Goal: Transaction & Acquisition: Subscribe to service/newsletter

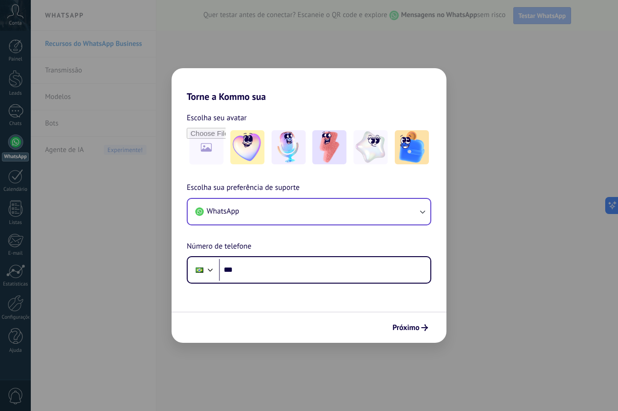
click at [277, 210] on button "WhatsApp" at bounding box center [309, 212] width 243 height 26
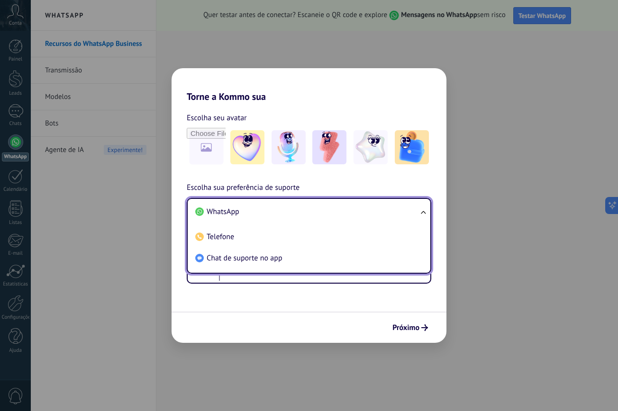
click at [261, 212] on li "WhatsApp" at bounding box center [306, 211] width 231 height 21
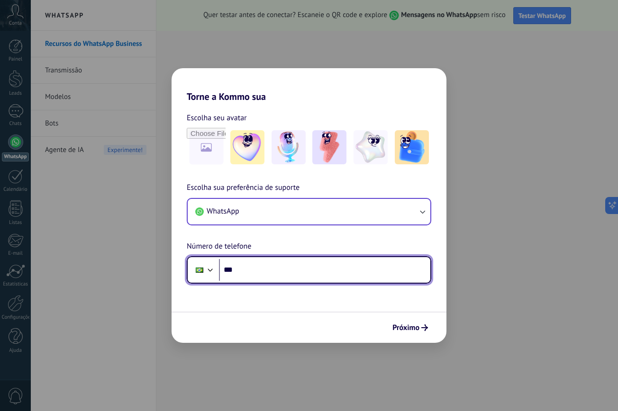
click at [265, 278] on input "***" at bounding box center [324, 270] width 211 height 22
type input "**********"
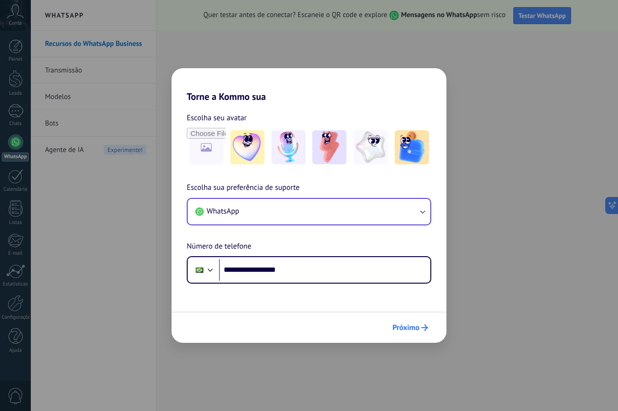
click at [401, 325] on span "Próximo" at bounding box center [405, 328] width 27 height 7
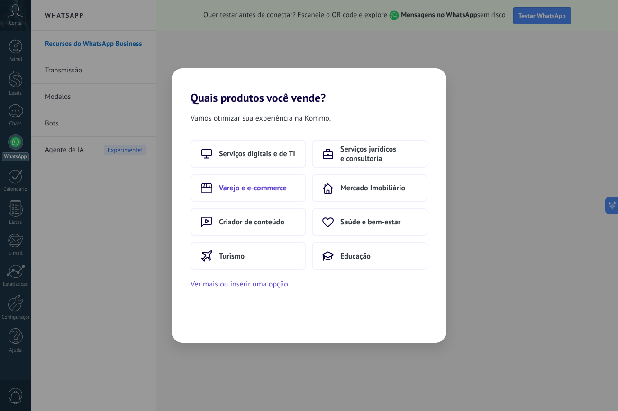
click at [262, 191] on span "Varejo e e-commerce" at bounding box center [253, 187] width 68 height 9
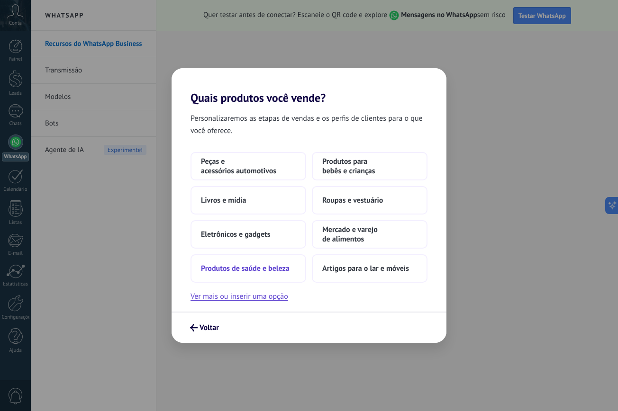
click at [256, 272] on span "Produtos de saúde e beleza" at bounding box center [245, 268] width 89 height 9
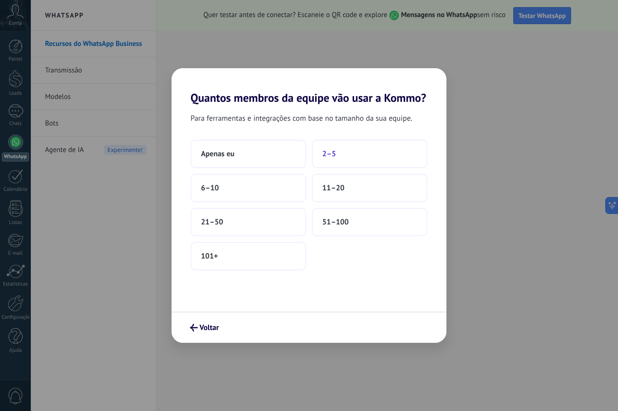
click at [325, 159] on button "2–5" at bounding box center [370, 154] width 116 height 28
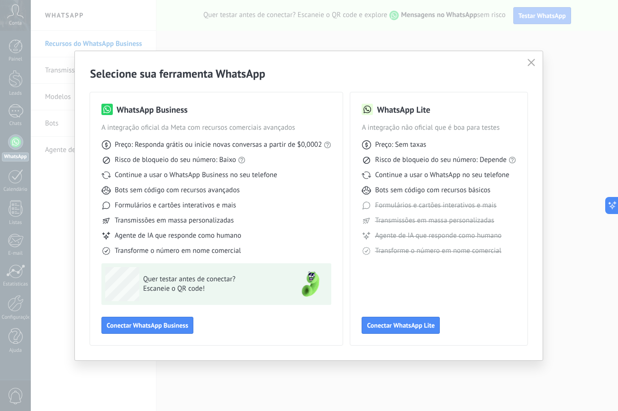
click at [531, 64] on icon "button" at bounding box center [532, 63] width 8 height 8
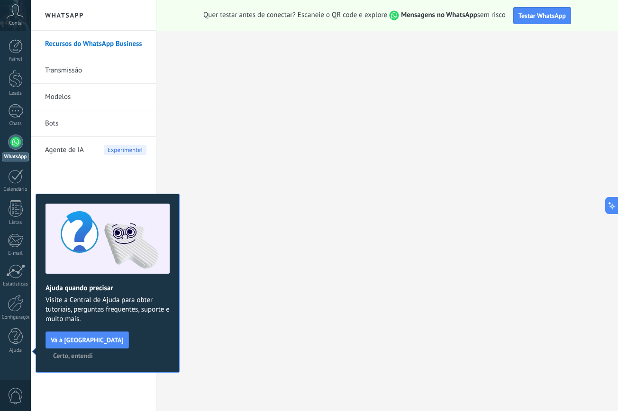
click at [93, 353] on span "Certo, entendi" at bounding box center [73, 356] width 40 height 7
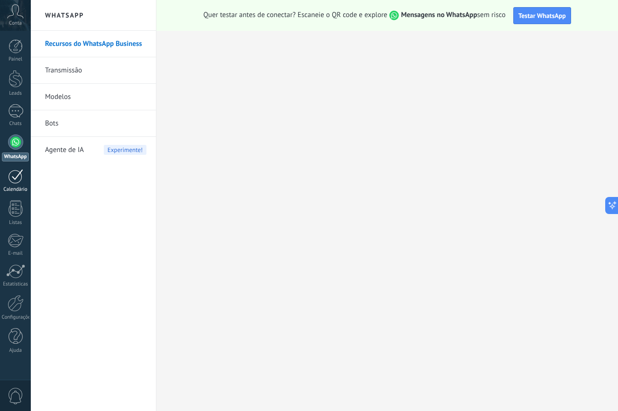
click at [10, 182] on div at bounding box center [15, 176] width 15 height 15
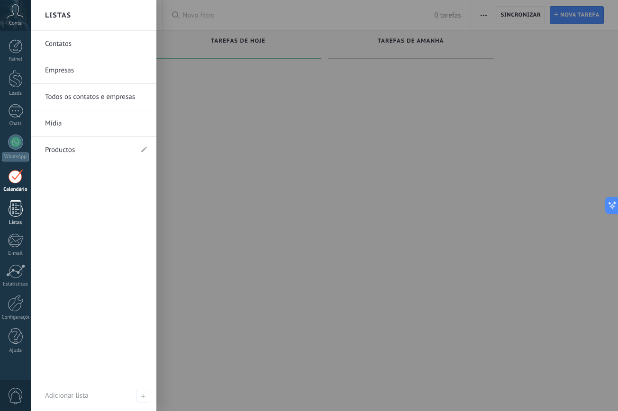
click at [14, 206] on div at bounding box center [16, 208] width 14 height 17
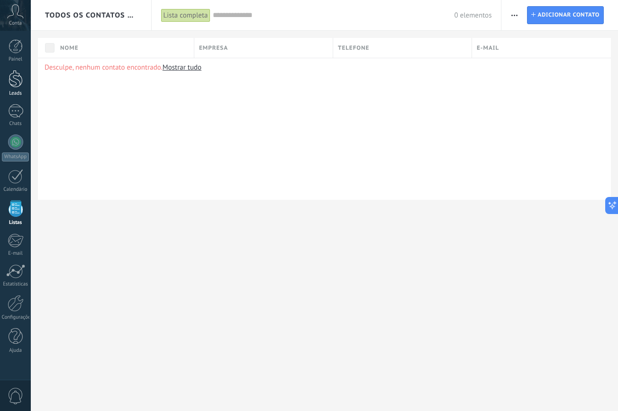
click at [16, 84] on div at bounding box center [16, 79] width 14 height 18
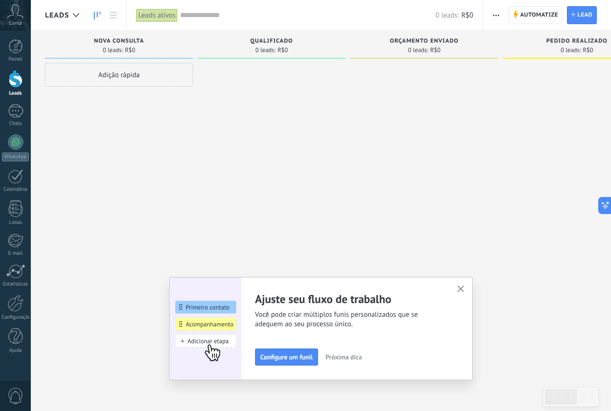
click at [464, 288] on icon "button" at bounding box center [460, 289] width 7 height 7
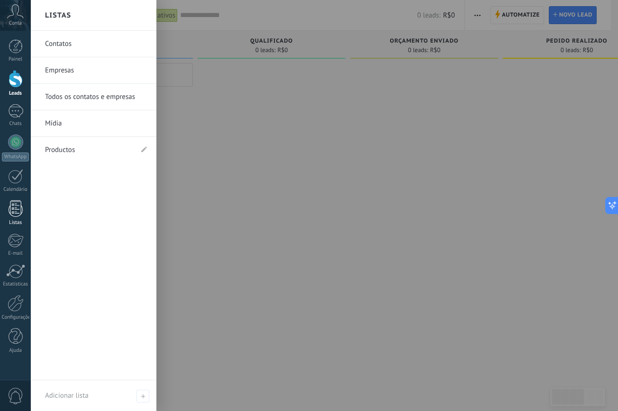
click at [17, 210] on div at bounding box center [16, 208] width 14 height 17
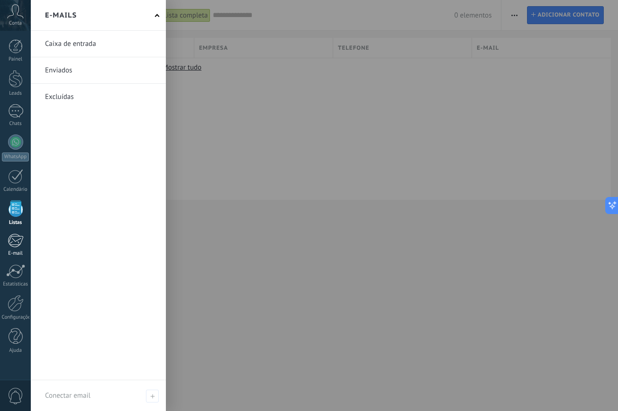
click at [18, 246] on div at bounding box center [16, 241] width 16 height 14
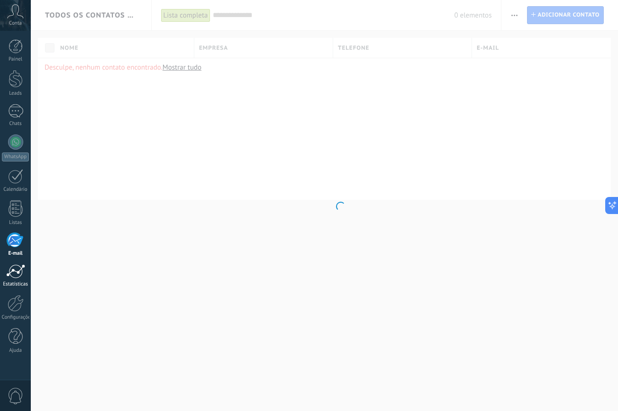
click at [11, 277] on div at bounding box center [15, 271] width 19 height 14
click at [20, 301] on div at bounding box center [16, 303] width 16 height 17
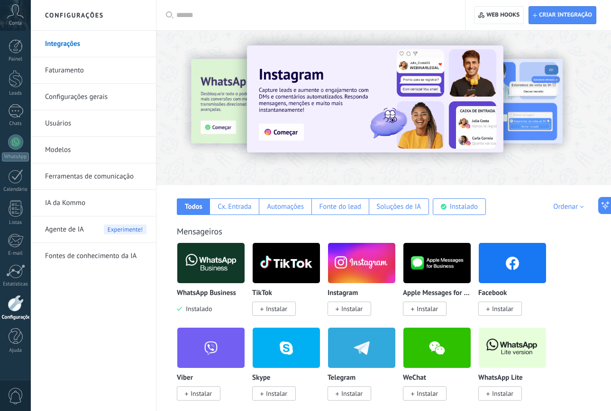
click at [80, 73] on link "Faturamento" at bounding box center [95, 70] width 101 height 27
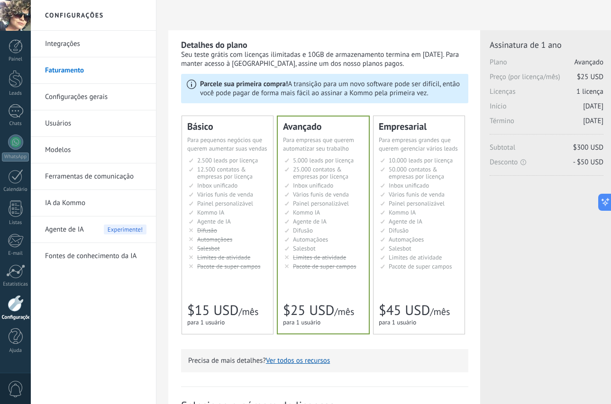
click at [207, 157] on span "2.500 leads por licença" at bounding box center [227, 160] width 61 height 8
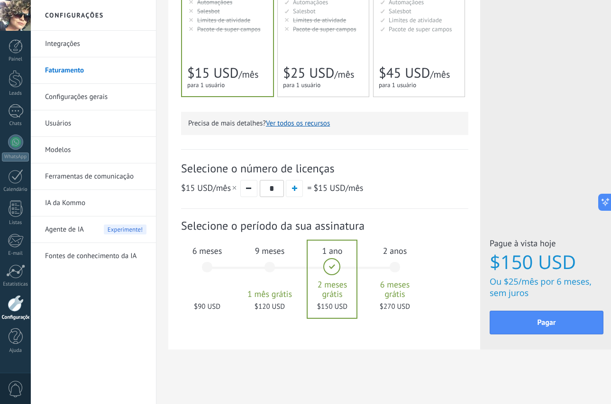
scroll to position [155, 0]
